Goal: Check status: Check status

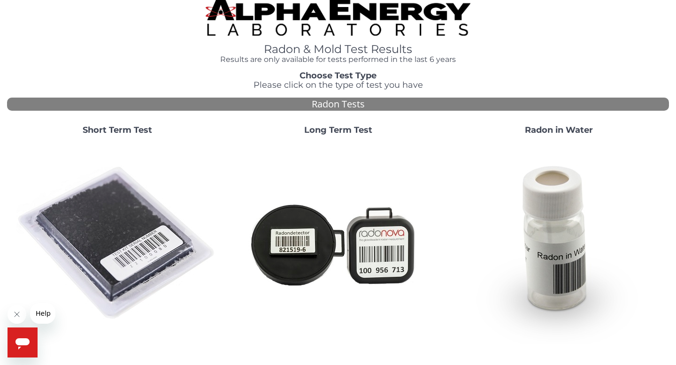
scroll to position [10, 0]
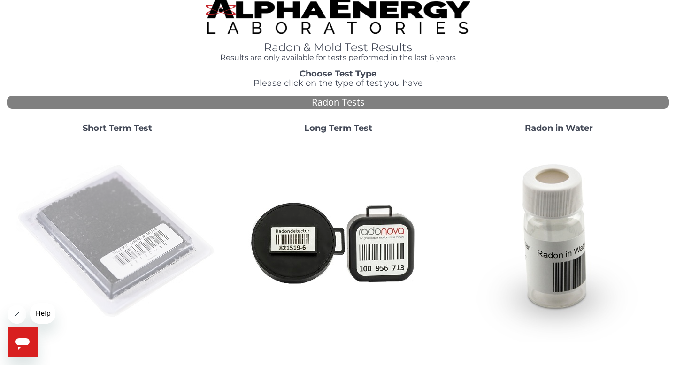
click at [116, 231] on img at bounding box center [117, 242] width 202 height 202
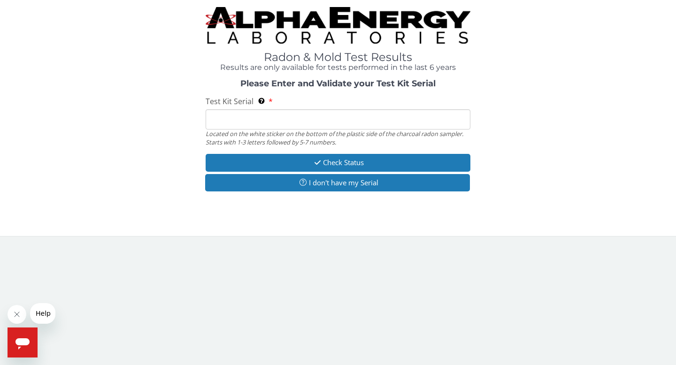
scroll to position [0, 0]
click at [287, 118] on input "Test Kit Serial Located on the white sticker on the bottom of the plastic side …" at bounding box center [338, 119] width 265 height 20
paste input "FE393267"
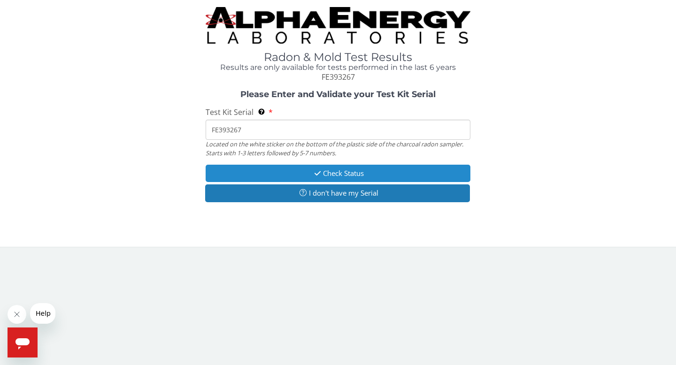
type input "FE393267"
click at [293, 169] on button "Check Status" at bounding box center [338, 173] width 265 height 17
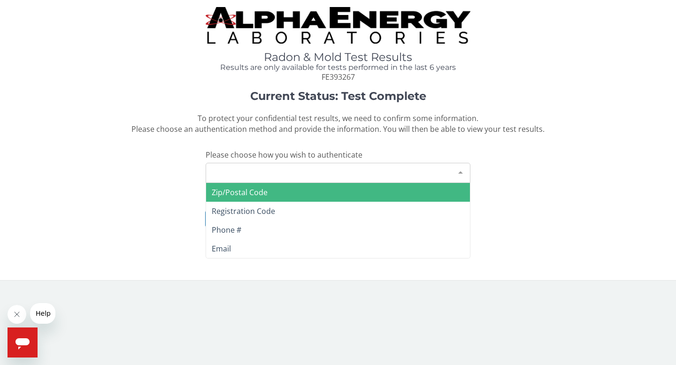
click at [302, 169] on div "Please make a selection" at bounding box center [338, 173] width 265 height 20
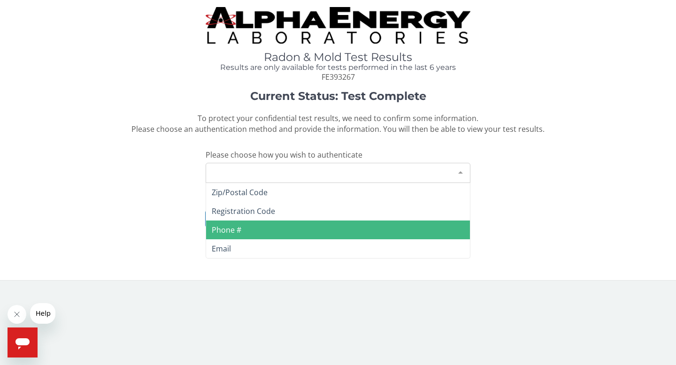
click at [263, 231] on span "Phone #" at bounding box center [338, 230] width 264 height 19
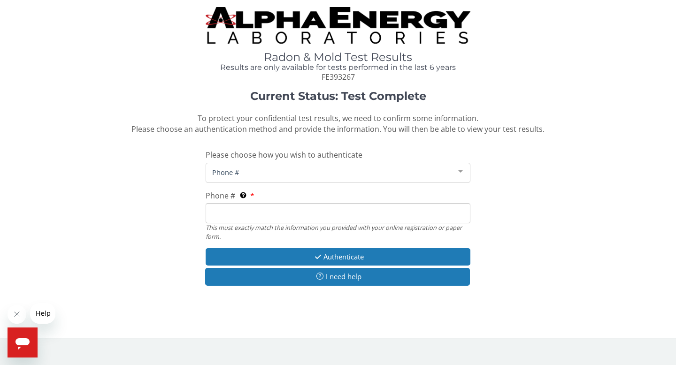
click at [270, 213] on input "Phone # This must exactly match the information you provided with your online r…" at bounding box center [338, 213] width 265 height 20
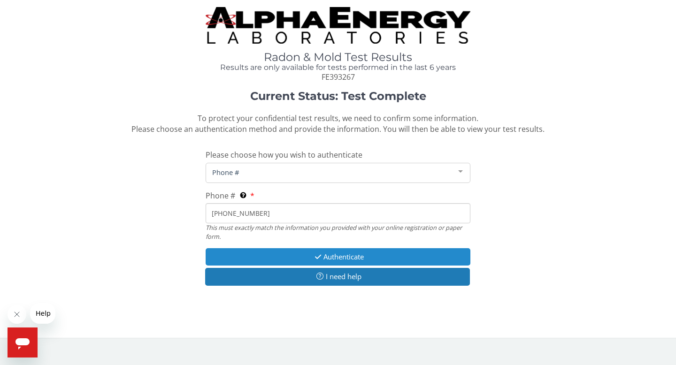
type input "[PHONE_NUMBER]"
click at [281, 253] on button "Authenticate" at bounding box center [338, 256] width 265 height 17
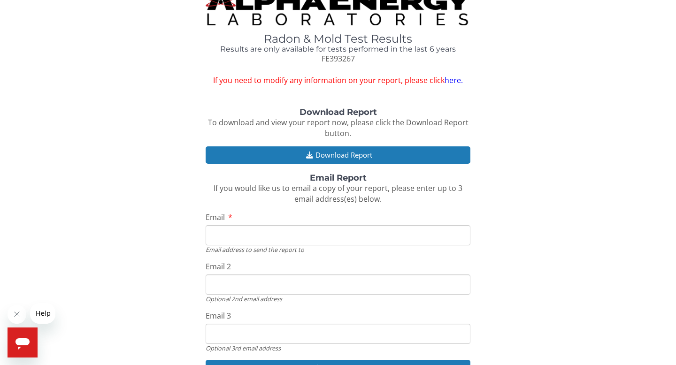
scroll to position [20, 0]
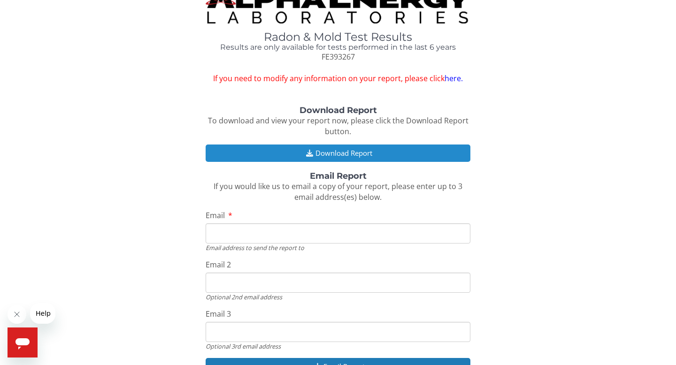
click at [335, 148] on button "Download Report" at bounding box center [338, 153] width 265 height 17
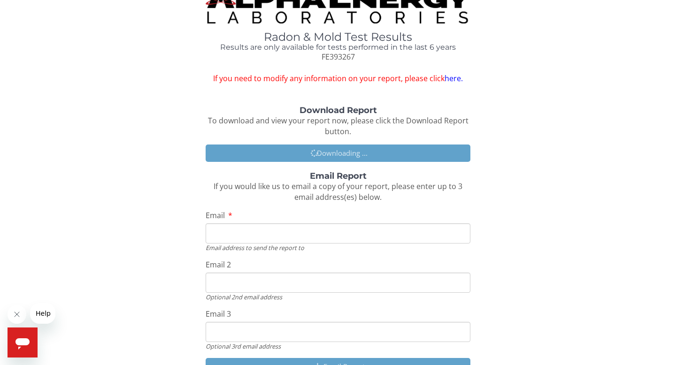
click at [291, 227] on input "Email" at bounding box center [338, 234] width 265 height 20
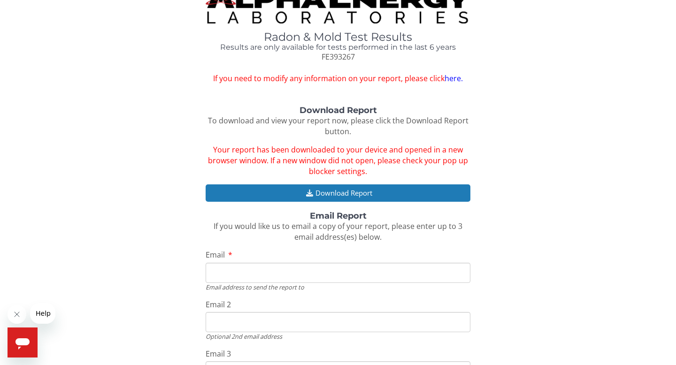
click at [259, 270] on input "Email" at bounding box center [338, 273] width 265 height 20
click at [253, 275] on input "Email" at bounding box center [338, 273] width 265 height 20
type input "[PERSON_NAME][EMAIL_ADDRESS][PERSON_NAME][DOMAIN_NAME]"
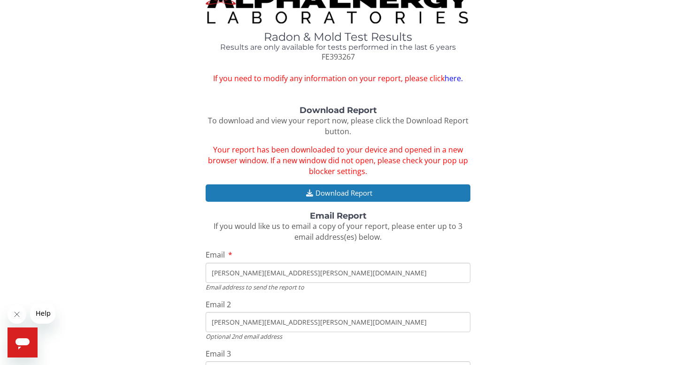
type input "[PERSON_NAME][EMAIL_ADDRESS][PERSON_NAME][DOMAIN_NAME]"
click at [290, 323] on input "[PERSON_NAME][EMAIL_ADDRESS][PERSON_NAME][DOMAIN_NAME]" at bounding box center [338, 322] width 265 height 20
click at [313, 325] on input "[PERSON_NAME][EMAIL_ADDRESS][PERSON_NAME][DOMAIN_NAME]" at bounding box center [338, 322] width 265 height 20
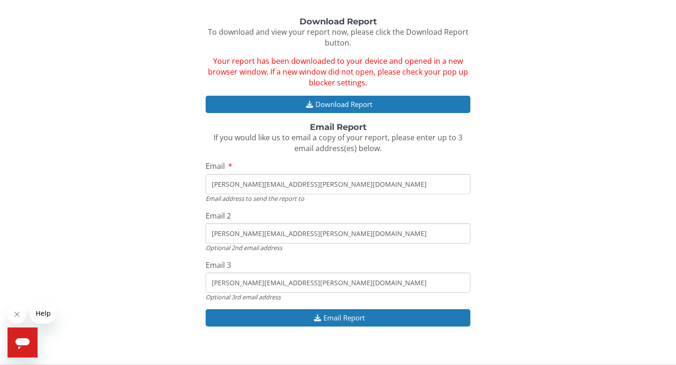
scroll to position [117, 0]
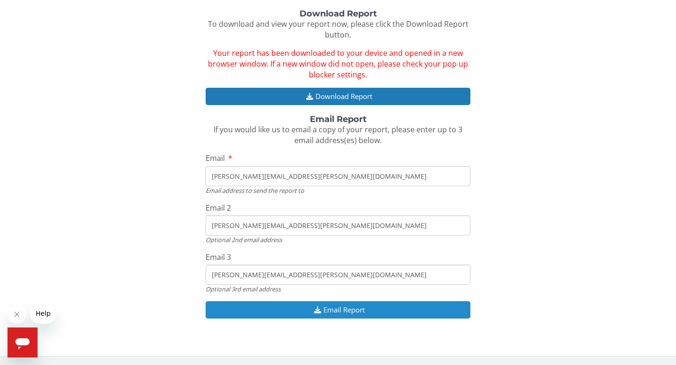
type input "[PERSON_NAME][EMAIL_ADDRESS][PERSON_NAME][DOMAIN_NAME]"
click at [246, 311] on button "Email Report" at bounding box center [338, 309] width 265 height 17
